Goal: Obtain resource: Obtain resource

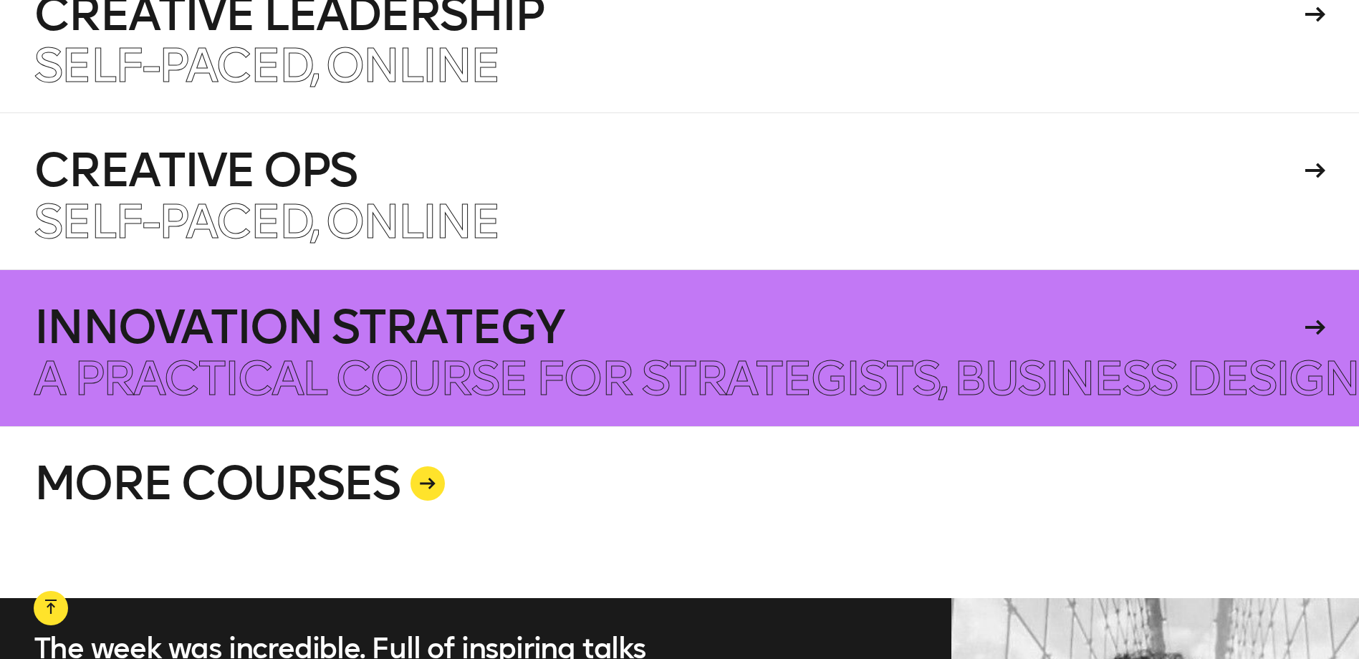
scroll to position [3796, 0]
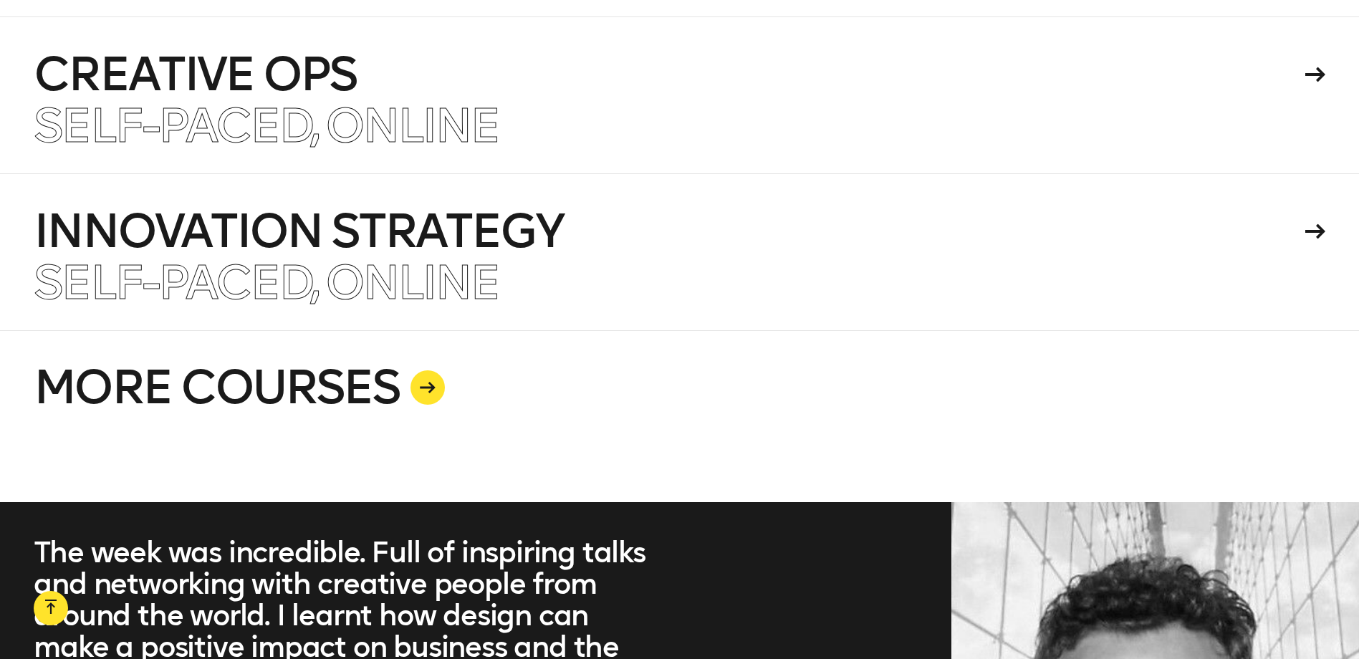
click at [396, 389] on link "MORE COURSES" at bounding box center [679, 416] width 1291 height 172
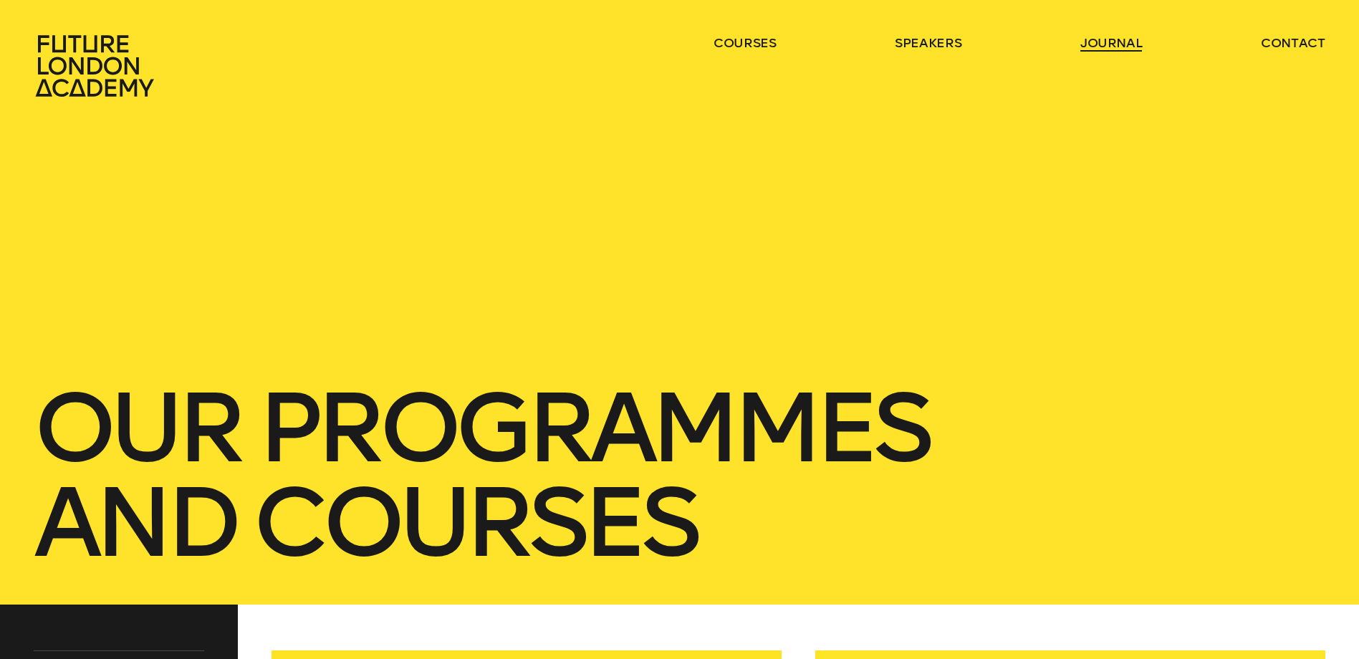
drag, startPoint x: 1092, startPoint y: 52, endPoint x: 1108, endPoint y: 42, distance: 18.3
click at [1108, 42] on link "journal" at bounding box center [1111, 42] width 62 height 17
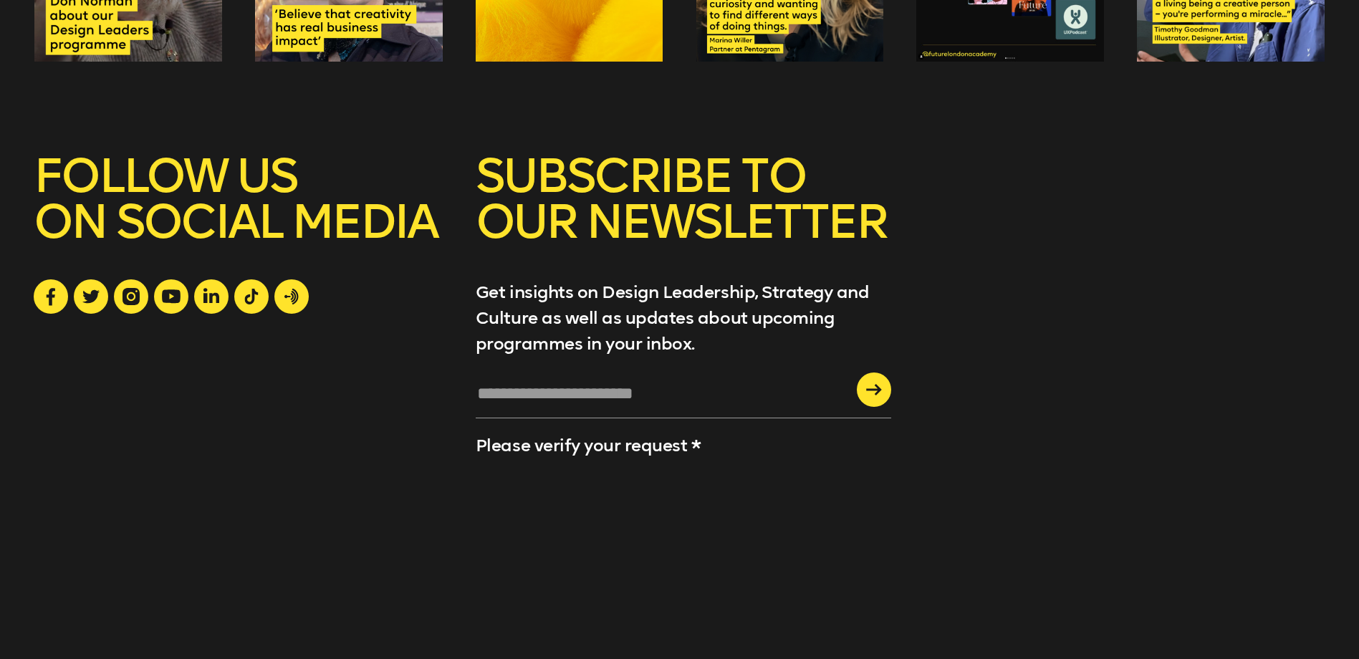
scroll to position [3018, 0]
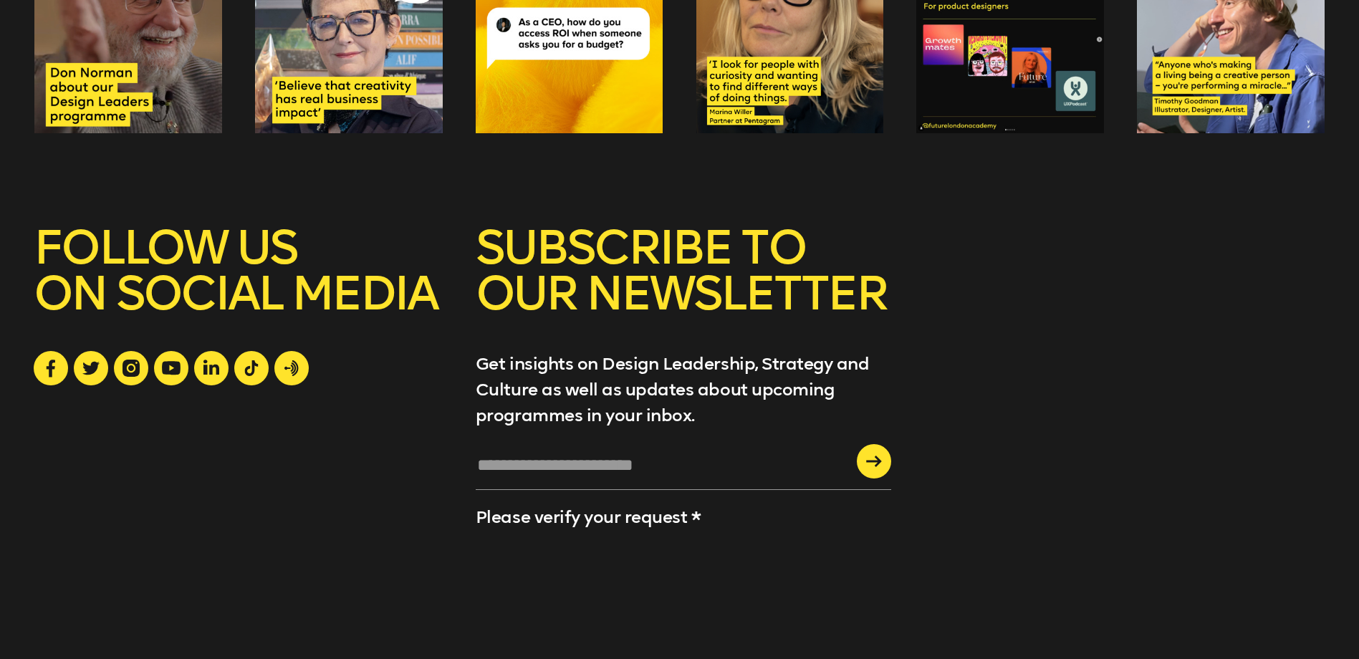
click at [567, 451] on input "text" at bounding box center [683, 470] width 415 height 39
type input "**********"
click at [876, 444] on div "submit" at bounding box center [874, 461] width 34 height 34
click at [864, 444] on div "submit" at bounding box center [874, 461] width 34 height 34
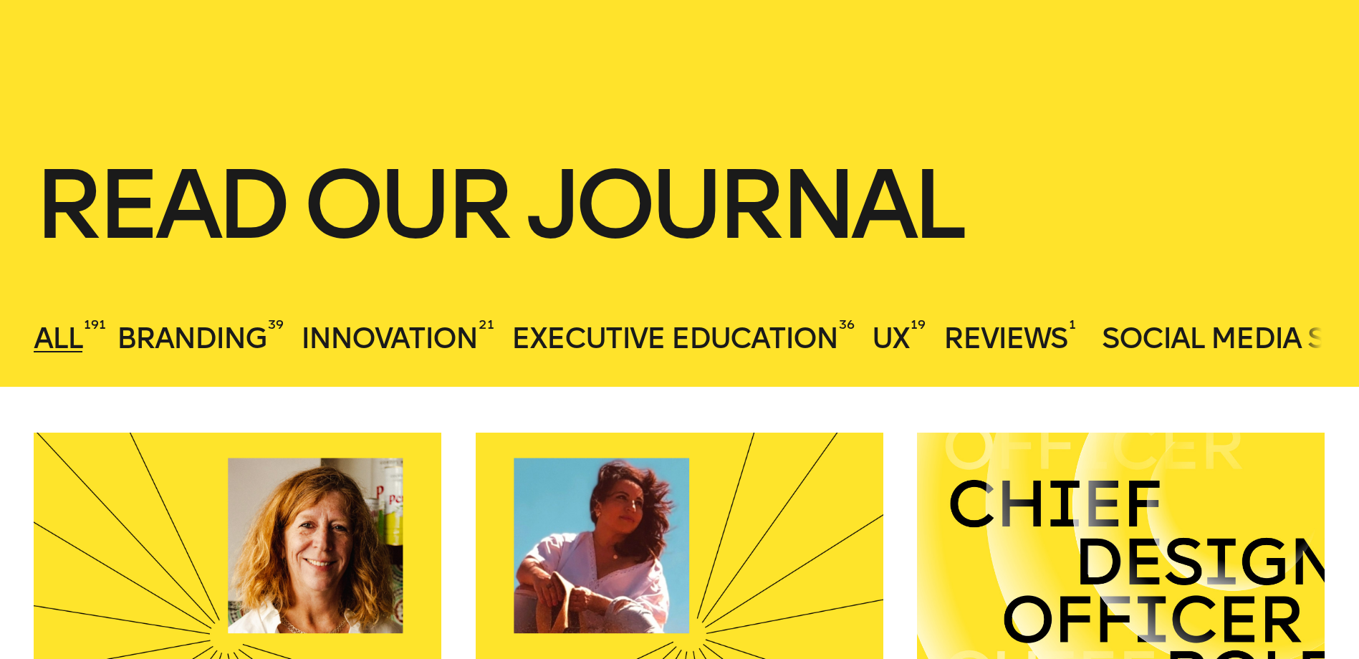
scroll to position [0, 0]
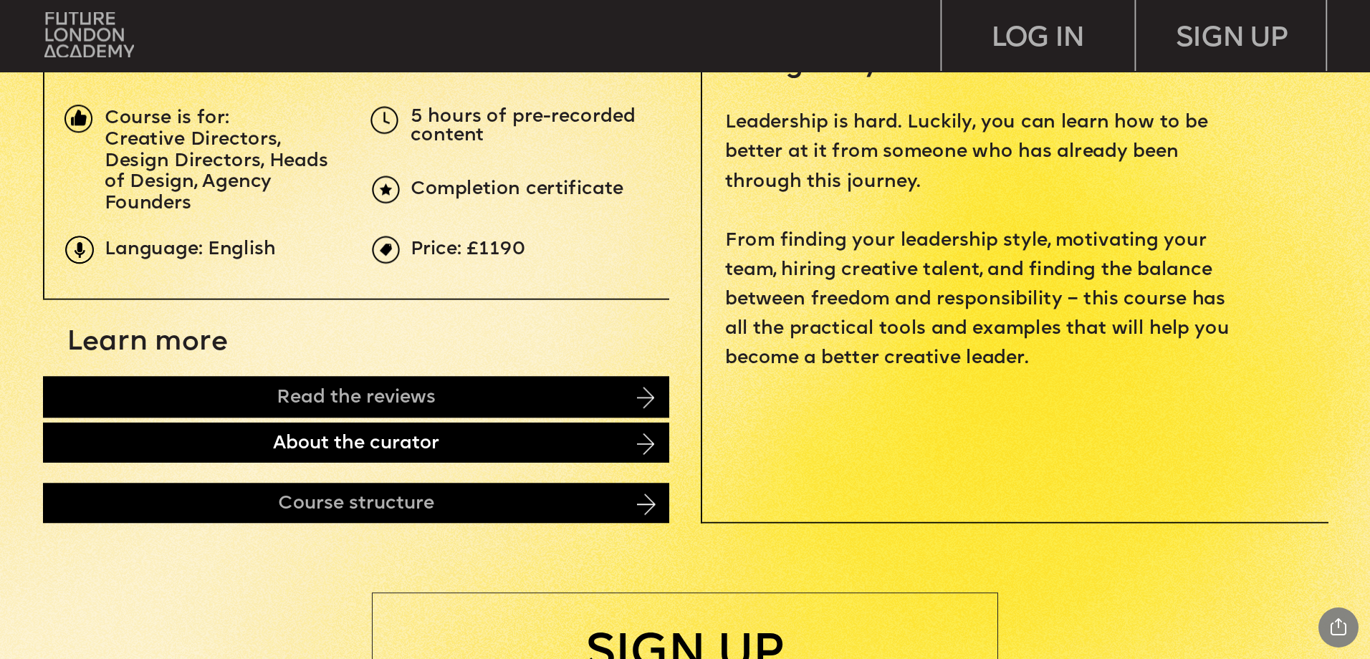
scroll to position [716, 0]
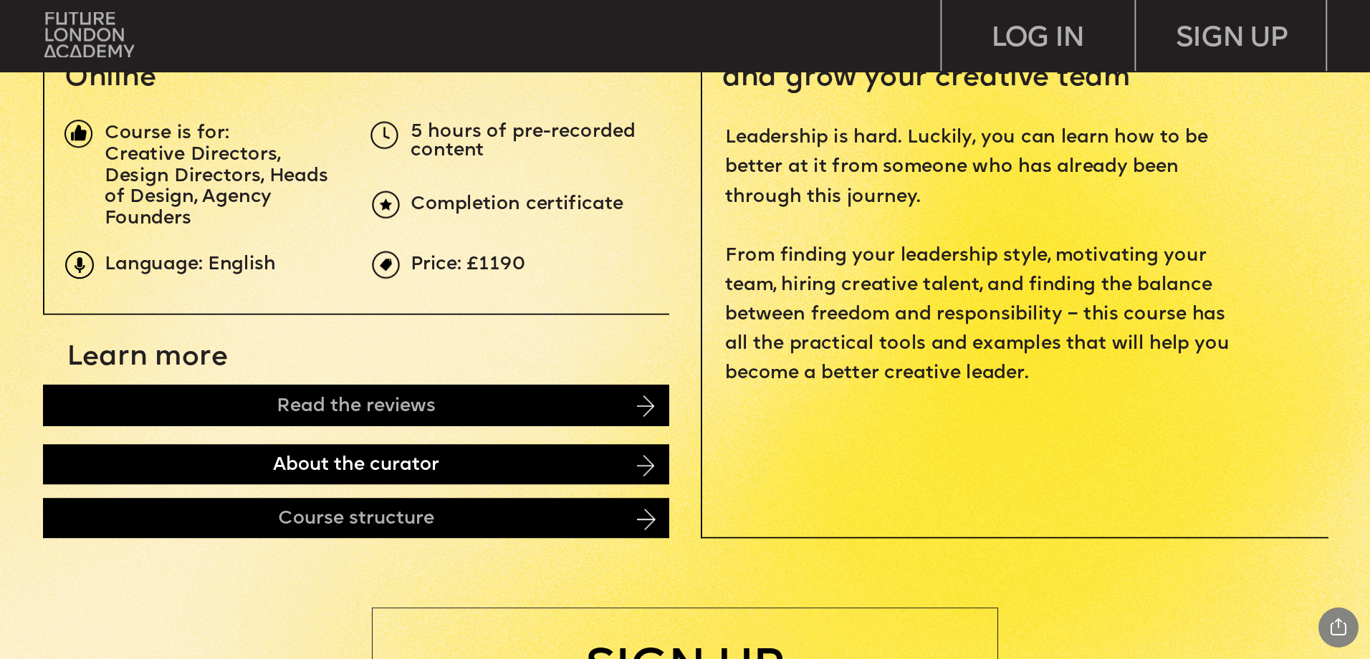
click at [213, 466] on div "About the curator" at bounding box center [356, 465] width 626 height 40
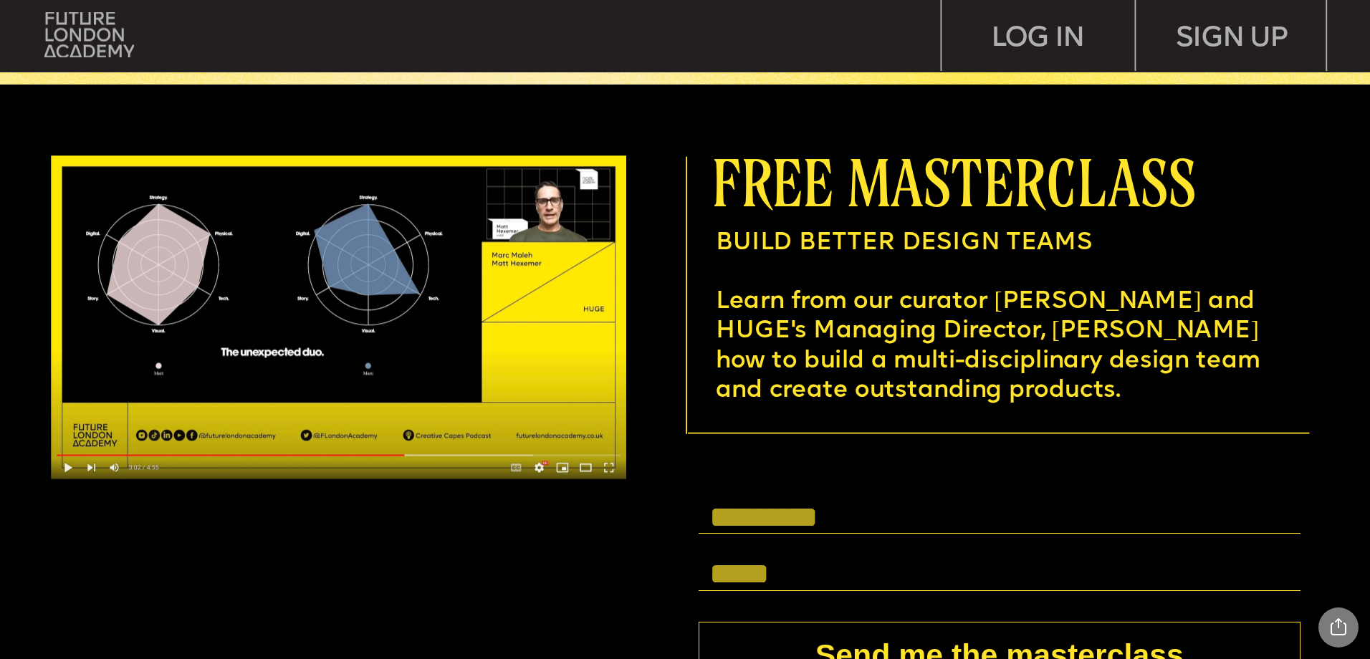
scroll to position [5282, 0]
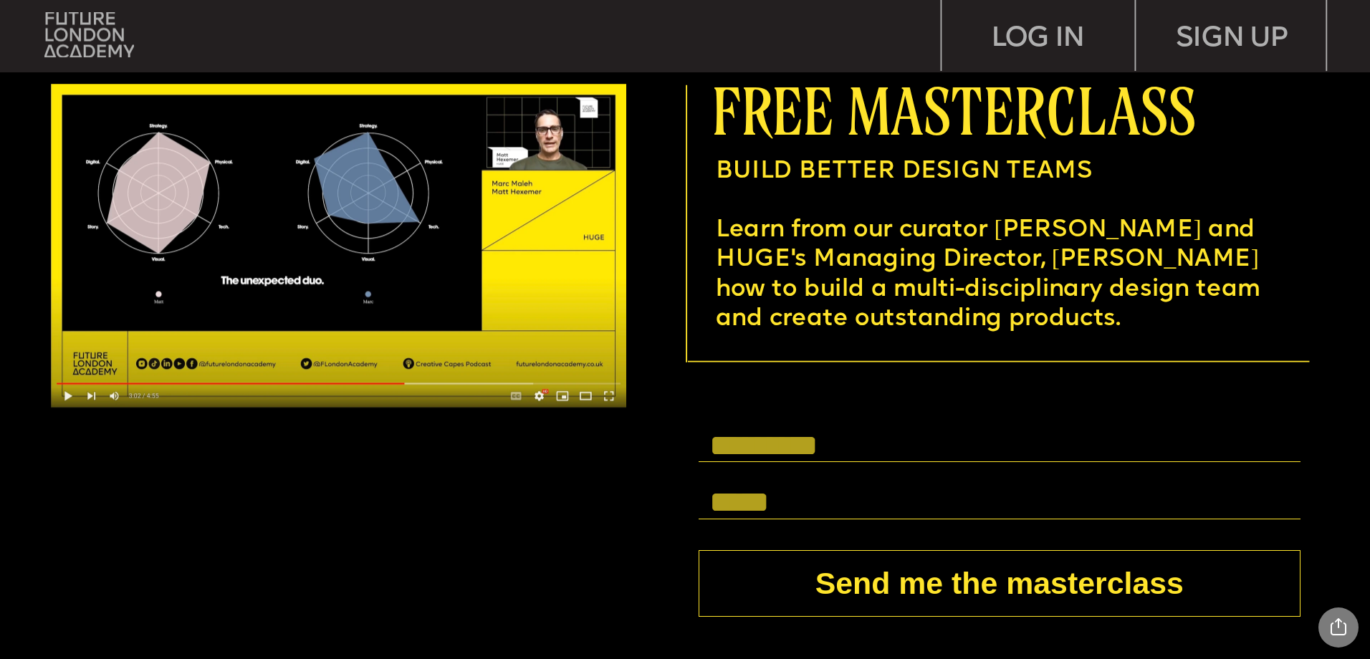
click at [748, 429] on input "text" at bounding box center [999, 446] width 602 height 34
type input "**********"
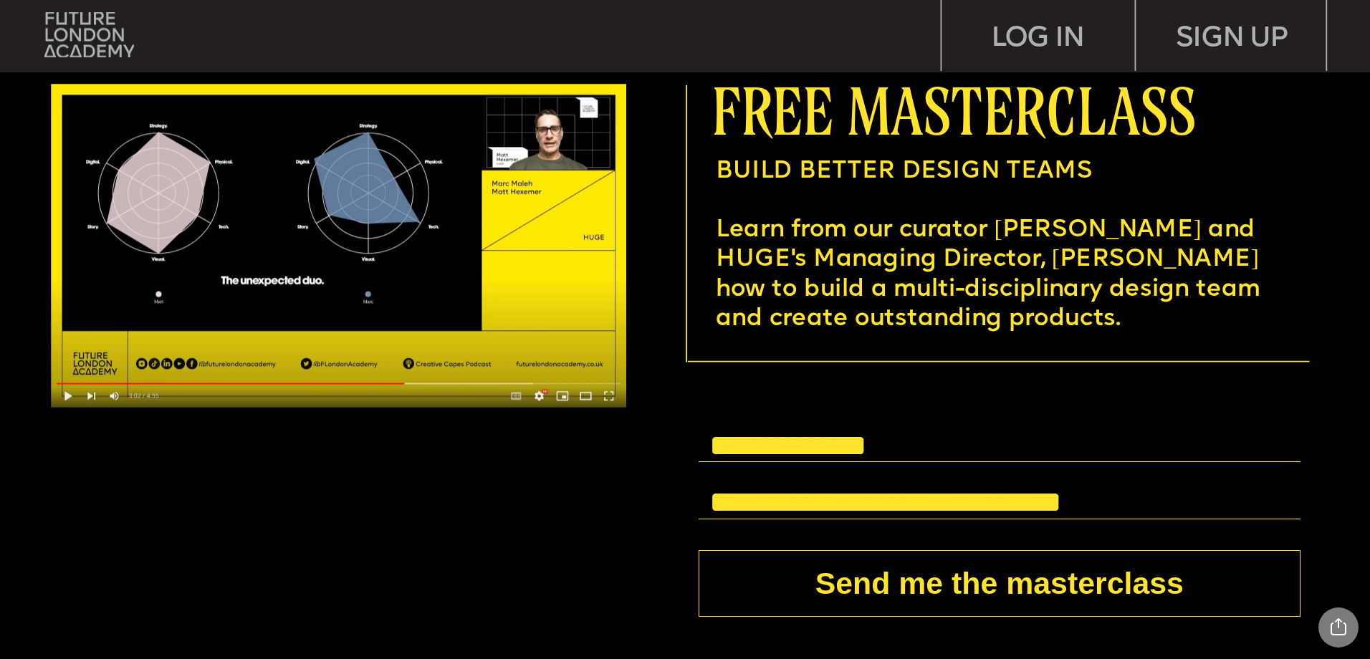
click at [897, 582] on button "Send me the masterclass" at bounding box center [999, 583] width 602 height 67
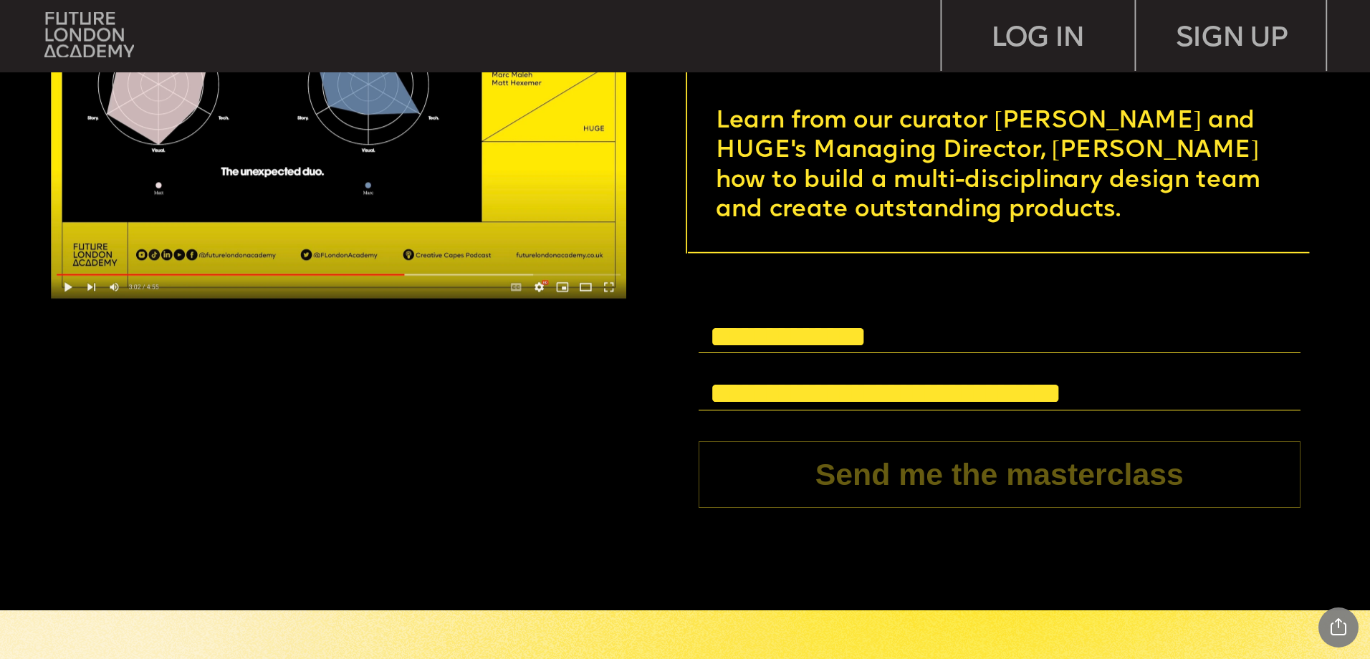
scroll to position [5497, 0]
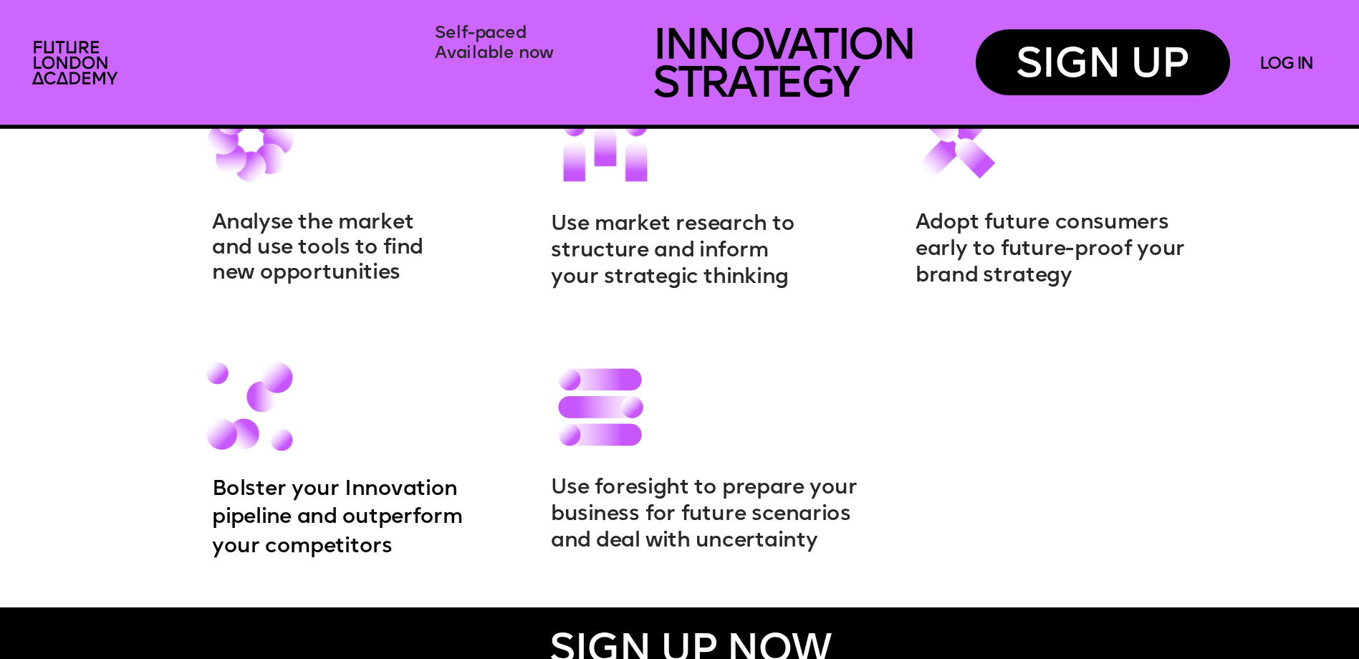
scroll to position [2149, 0]
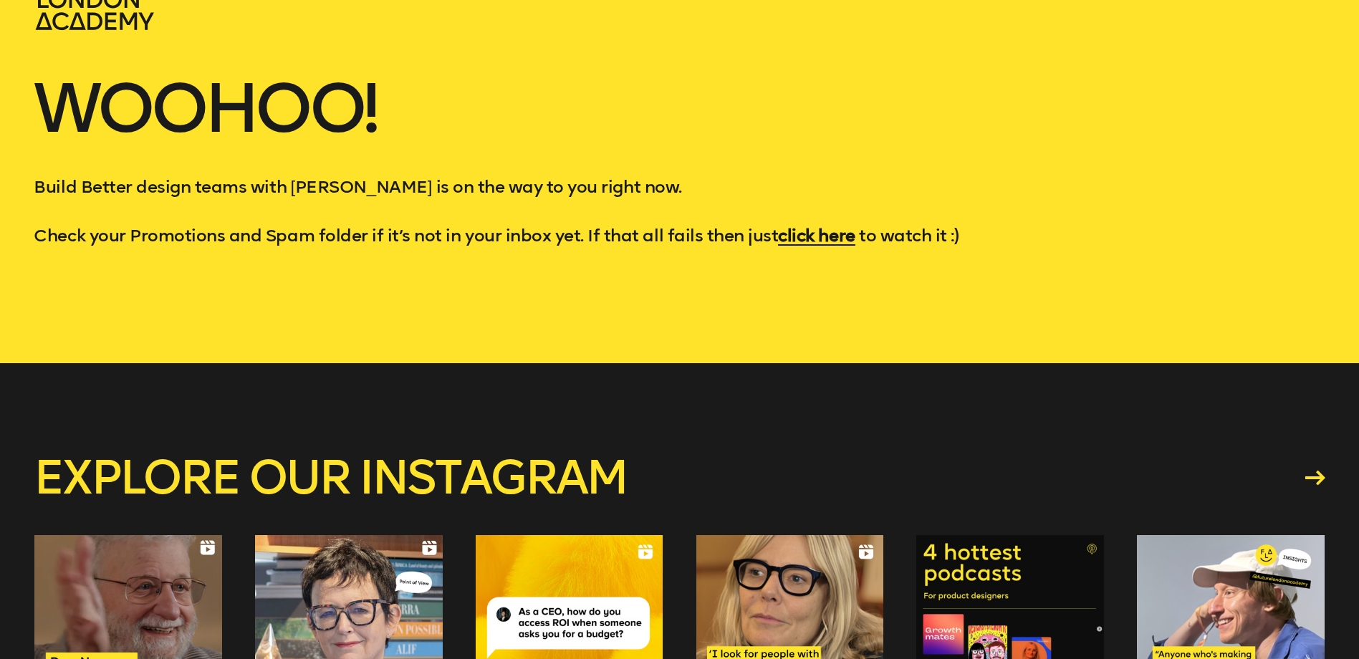
scroll to position [143, 0]
